Goal: Task Accomplishment & Management: Use online tool/utility

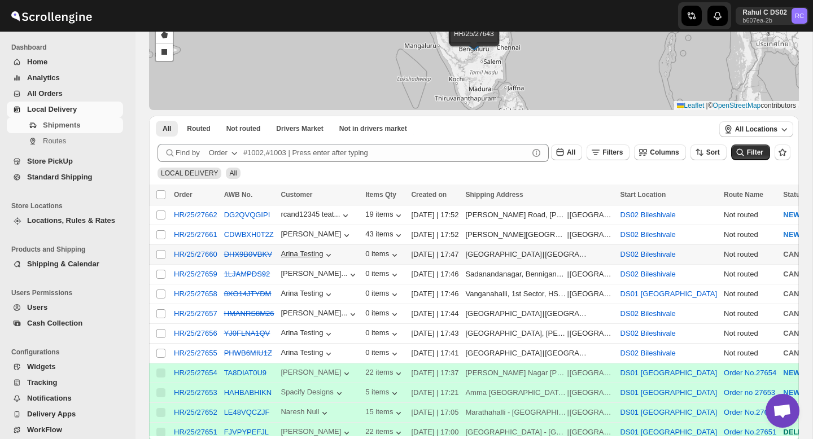
scroll to position [50, 0]
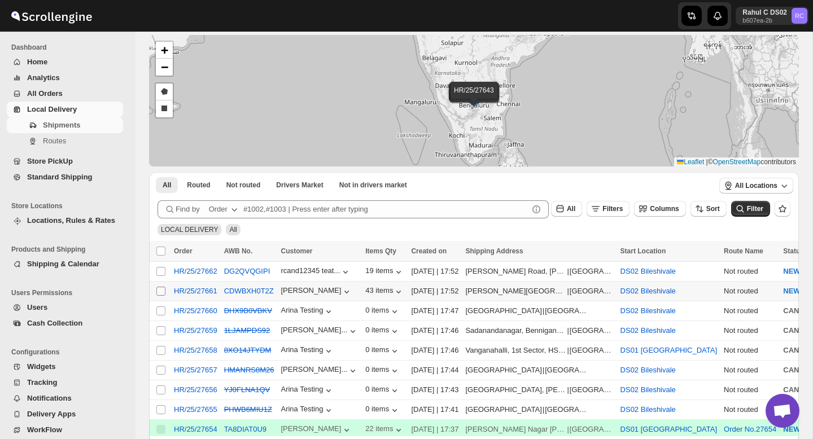
click at [161, 290] on input "Select shipment" at bounding box center [160, 291] width 9 height 9
checkbox input "true"
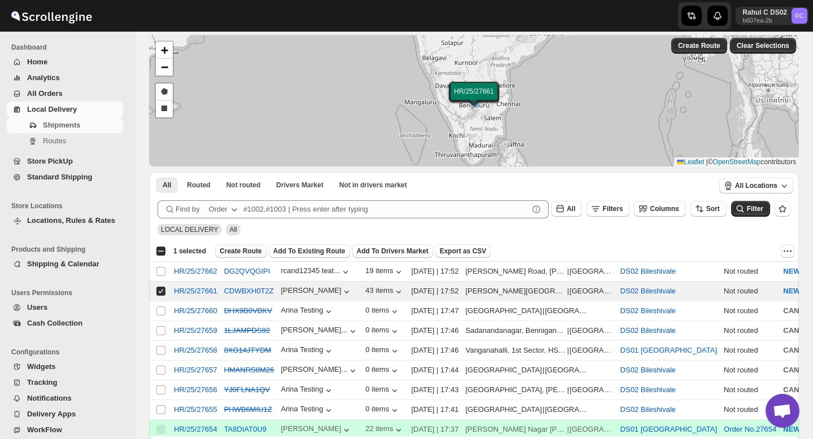
click at [255, 252] on span "Create Route" at bounding box center [241, 251] width 42 height 9
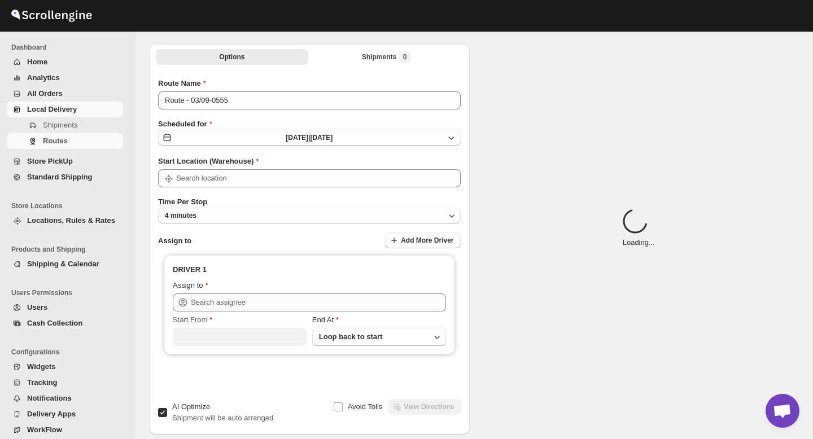
scroll to position [0, 0]
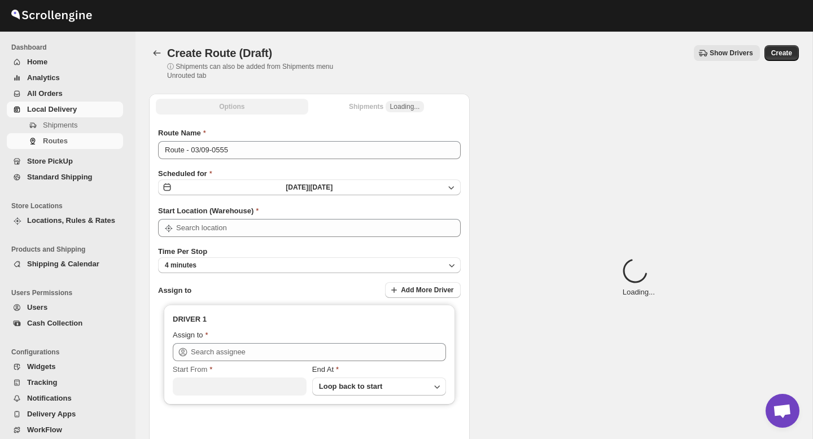
type input "DS02 Bileshivale"
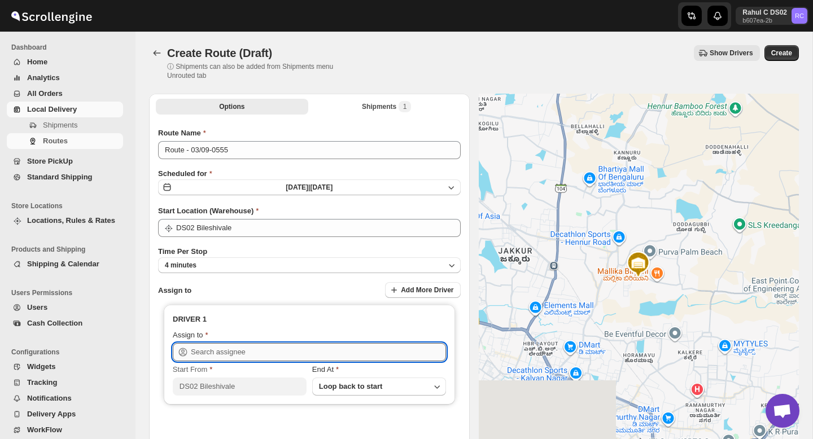
click at [265, 350] on input "text" at bounding box center [318, 352] width 255 height 18
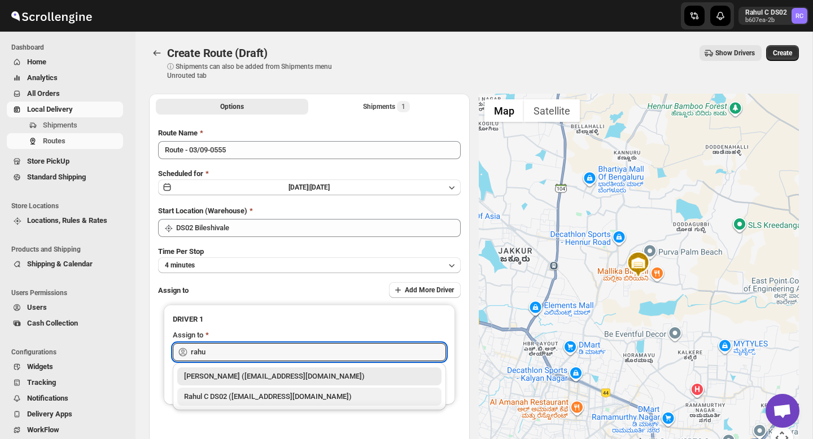
click at [244, 396] on div "Rahul C DS02 ([EMAIL_ADDRESS][DOMAIN_NAME])" at bounding box center [309, 396] width 251 height 11
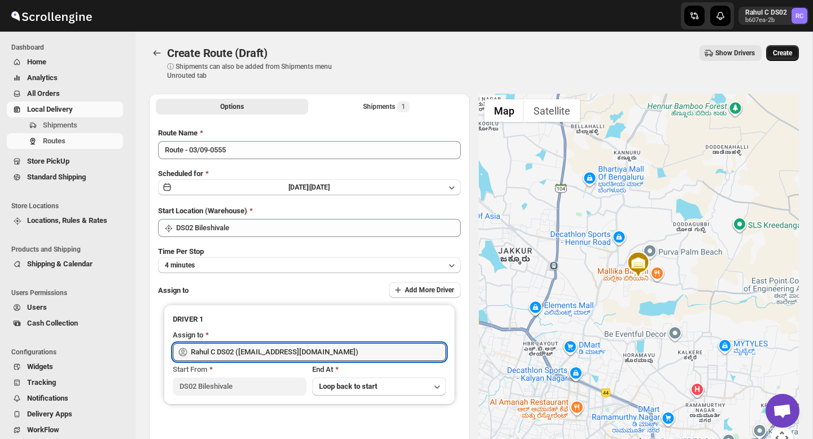
type input "Rahul C DS02 ([EMAIL_ADDRESS][DOMAIN_NAME])"
click at [776, 59] on button "Create" at bounding box center [782, 53] width 33 height 16
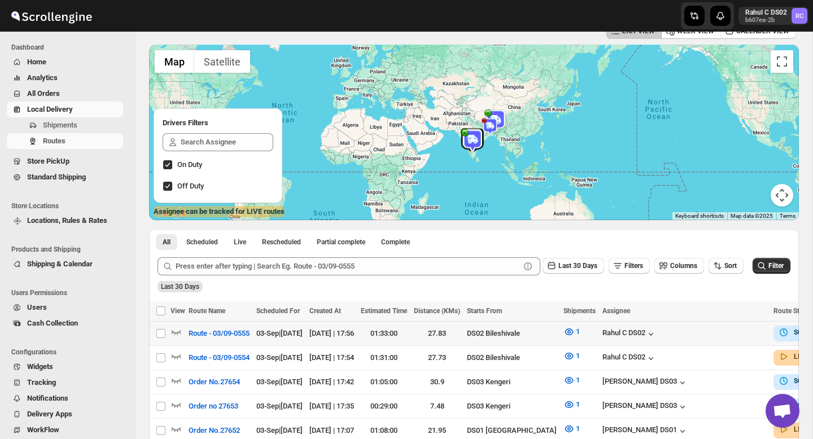
scroll to position [58, 0]
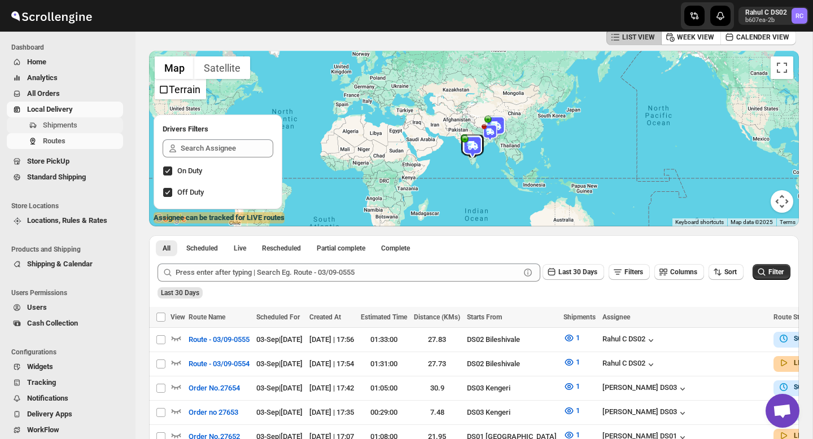
click at [89, 123] on span "Shipments" at bounding box center [82, 125] width 78 height 11
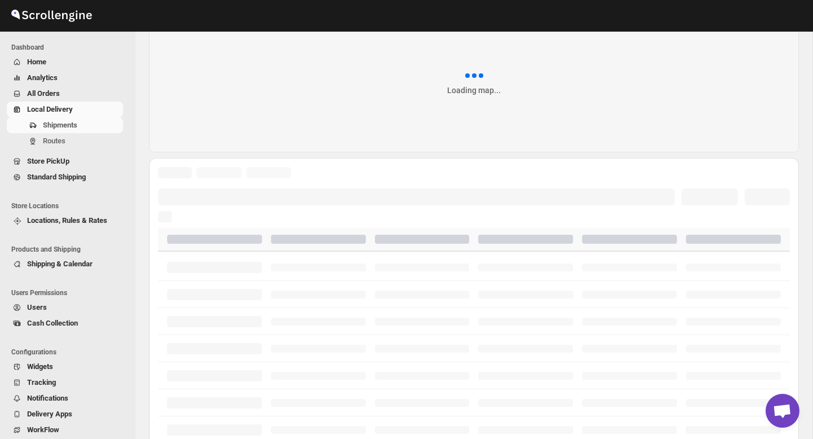
scroll to position [0, 0]
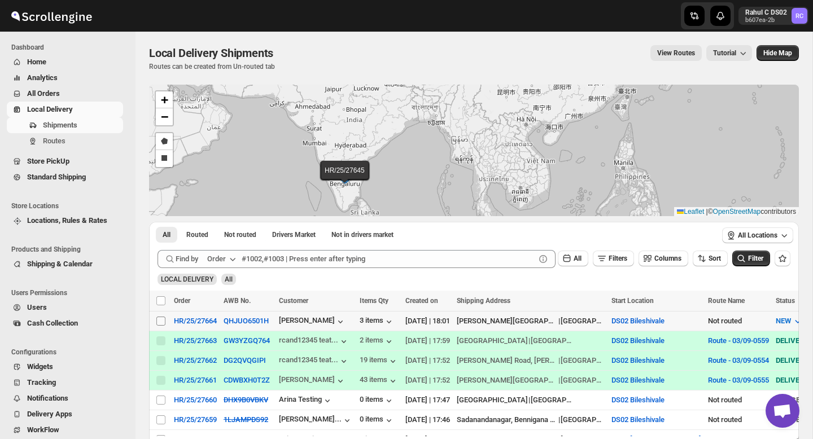
click at [165, 321] on input "Select shipment" at bounding box center [160, 321] width 9 height 9
checkbox input "true"
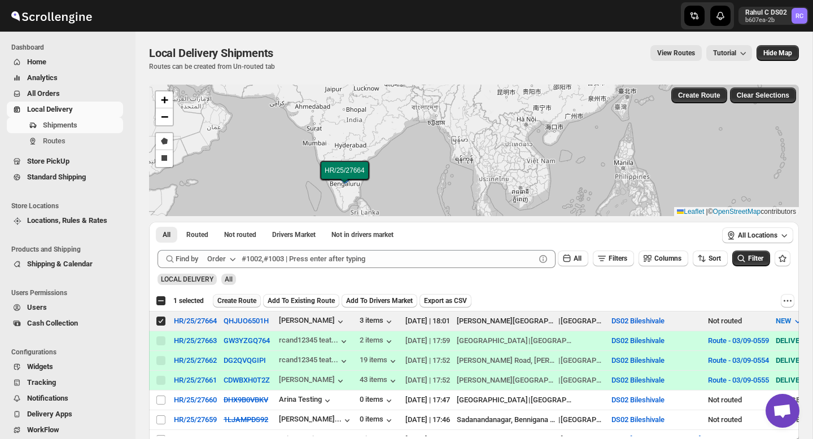
click at [231, 306] on button "Create Route" at bounding box center [237, 301] width 48 height 14
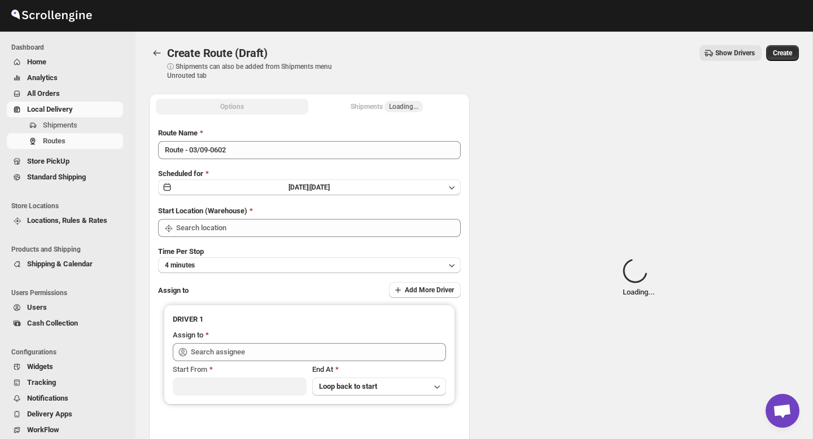
type input "DS02 Bileshivale"
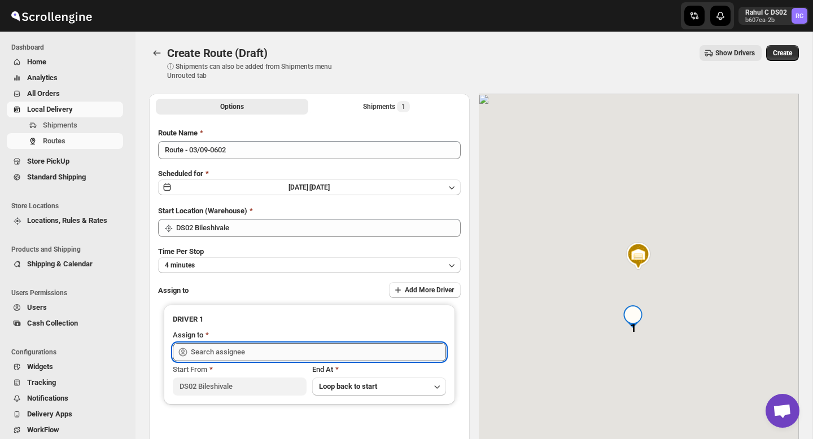
click at [230, 355] on input "text" at bounding box center [318, 352] width 255 height 18
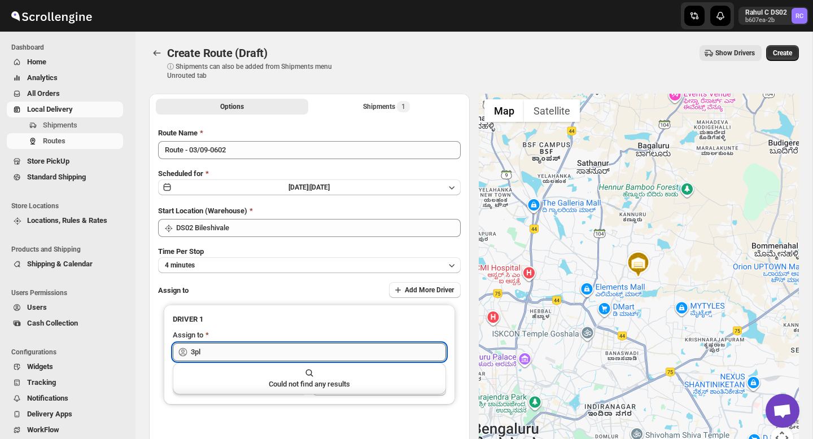
click at [241, 356] on input "3pl" at bounding box center [318, 352] width 255 height 18
click at [237, 350] on input "3PL" at bounding box center [318, 352] width 255 height 18
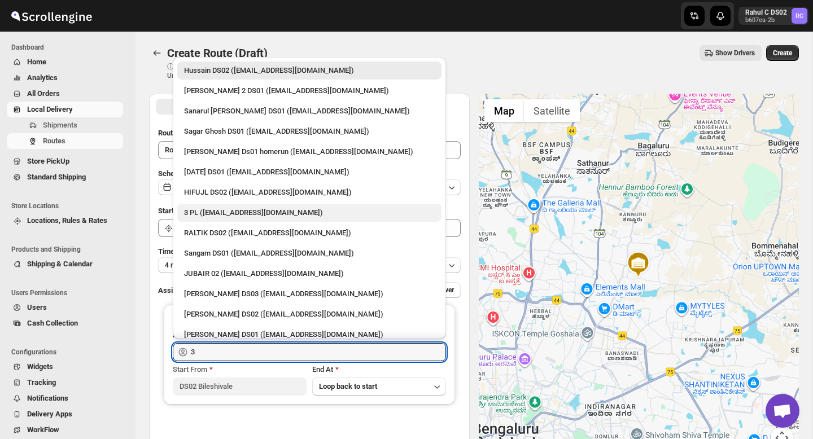
click at [243, 215] on div "3 PL ([EMAIL_ADDRESS][DOMAIN_NAME])" at bounding box center [309, 212] width 251 height 11
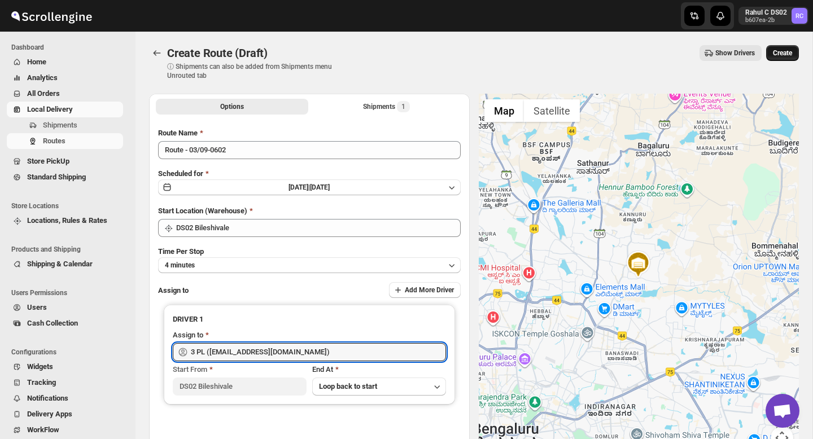
type input "3 PL ([EMAIL_ADDRESS][DOMAIN_NAME])"
click at [789, 51] on span "Create" at bounding box center [782, 53] width 19 height 9
